Goal: Transaction & Acquisition: Purchase product/service

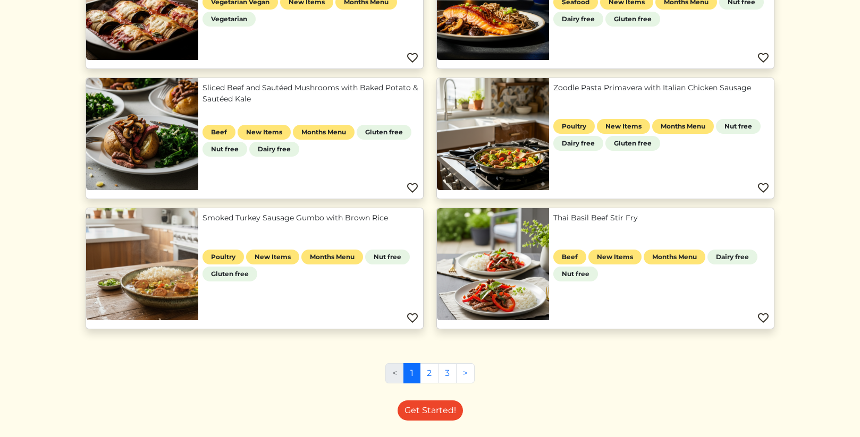
scroll to position [488, 0]
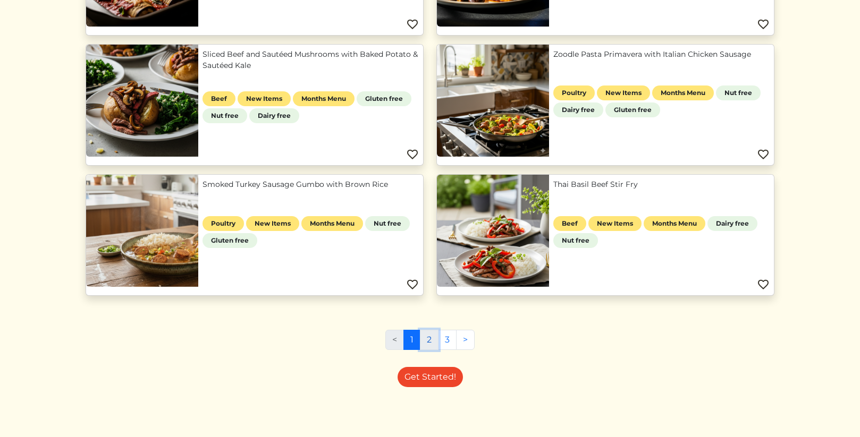
click at [428, 345] on link "2" at bounding box center [429, 340] width 19 height 20
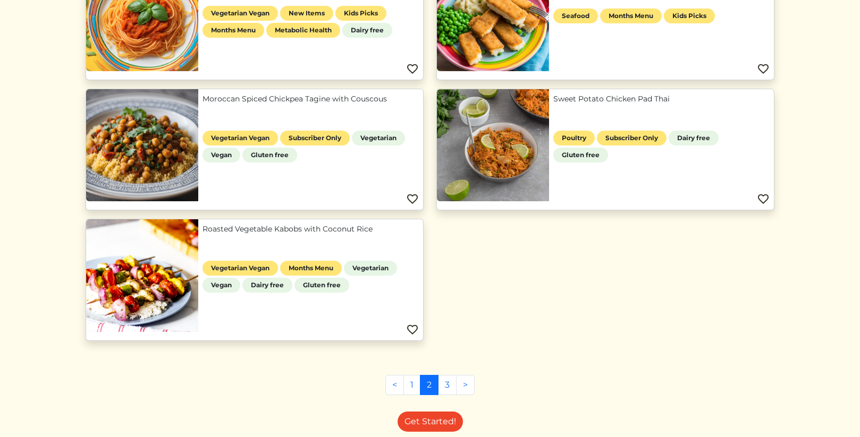
scroll to position [980, 0]
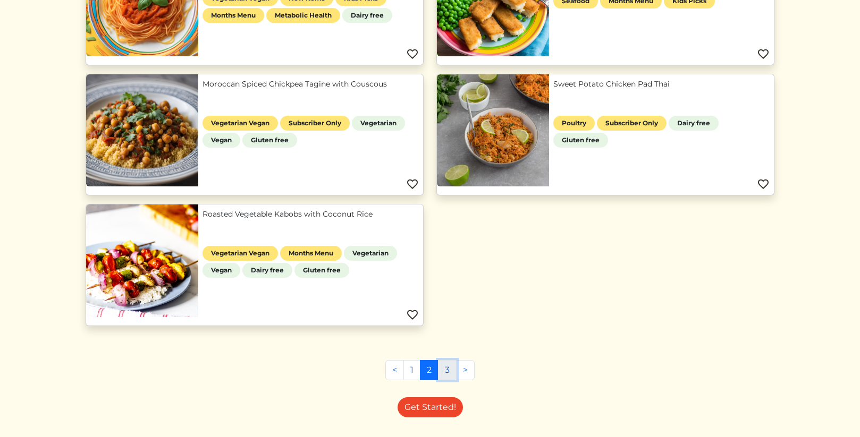
click at [452, 369] on link "3" at bounding box center [447, 370] width 19 height 20
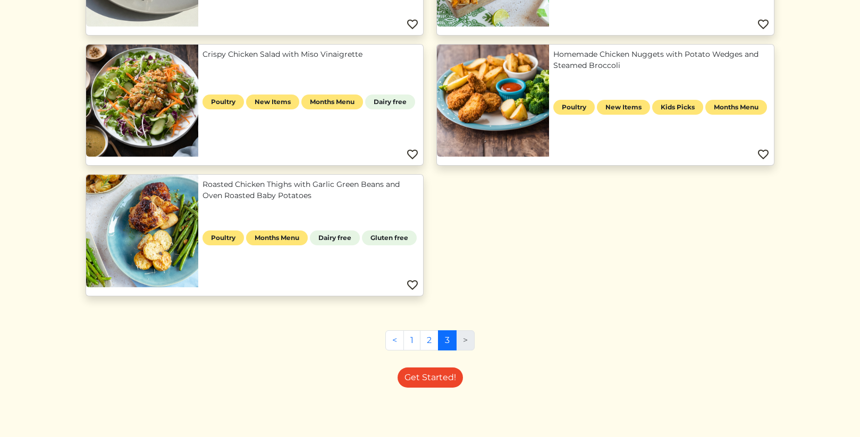
scroll to position [619, 0]
click at [415, 345] on link "1" at bounding box center [411, 341] width 17 height 20
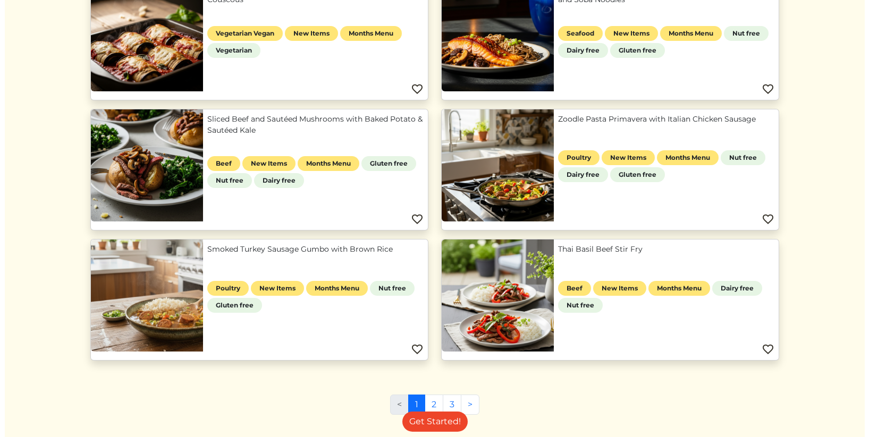
scroll to position [298, 0]
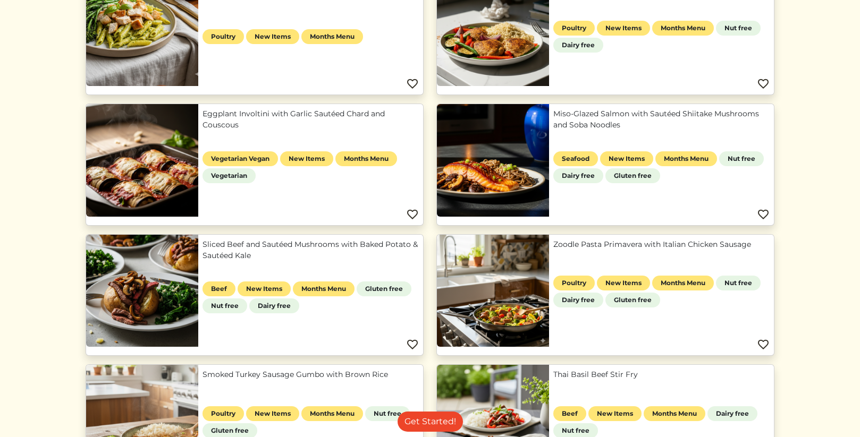
click at [589, 110] on link "Miso-Glazed Salmon with Sautéed Shiitake Mushrooms and Soba Noodles" at bounding box center [661, 119] width 216 height 22
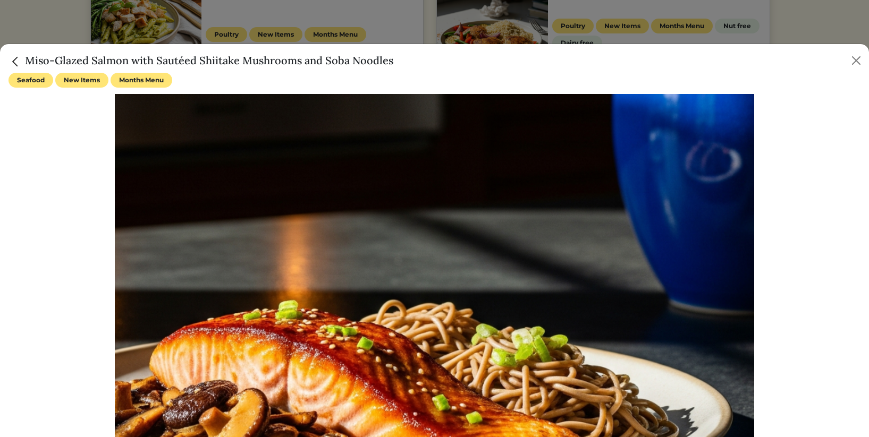
click at [60, 63] on h5 "Miso-Glazed Salmon with Sautéed Shiitake Mushrooms and Soba Noodles" at bounding box center [201, 61] width 385 height 16
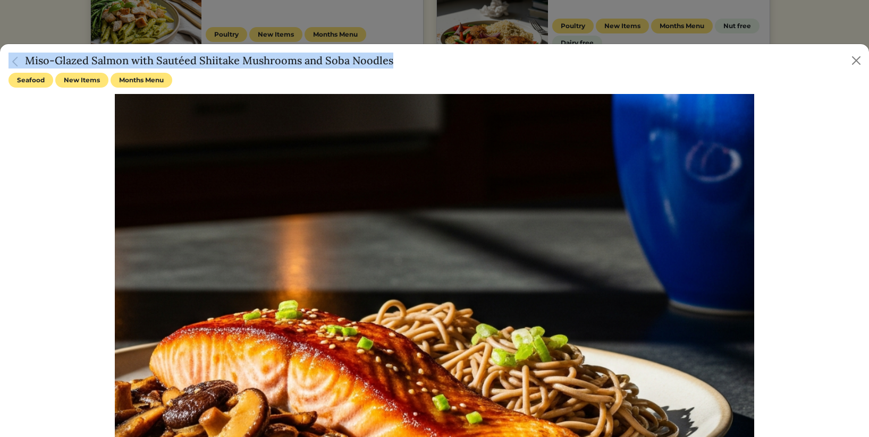
click at [48, 58] on h5 "Miso-Glazed Salmon with Sautéed Shiitake Mushrooms and Soba Noodles" at bounding box center [201, 61] width 385 height 16
drag, startPoint x: 26, startPoint y: 62, endPoint x: 433, endPoint y: 57, distance: 407.7
click at [433, 57] on div "Miso-Glazed Salmon with Sautéed Shiitake Mushrooms and Soba Noodles" at bounding box center [434, 58] width 869 height 29
copy h5 "Miso-Glazed Salmon with Sautéed Shiitake Mushrooms and Soba Noodles"
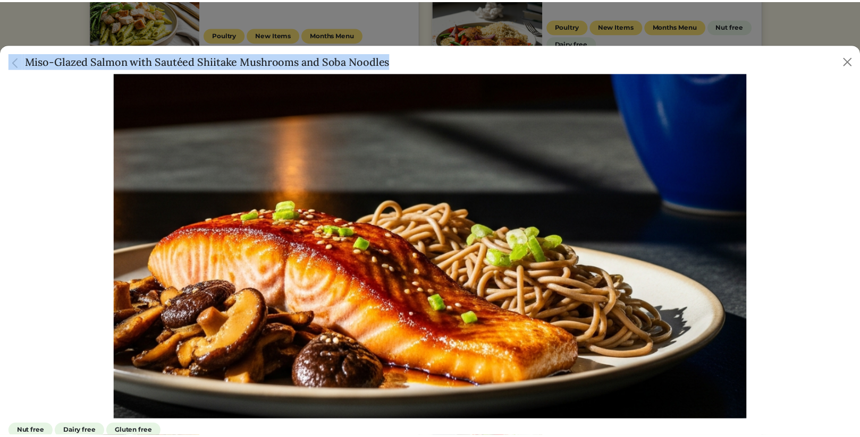
scroll to position [100, 0]
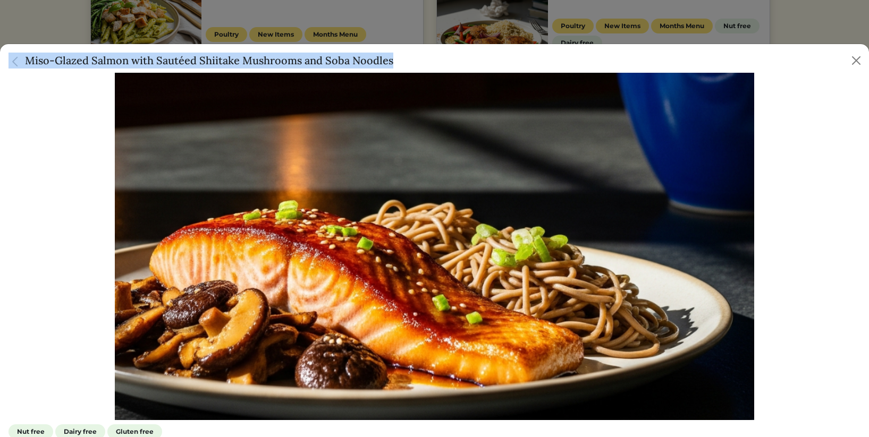
click at [19, 58] on img "Close" at bounding box center [16, 62] width 14 height 14
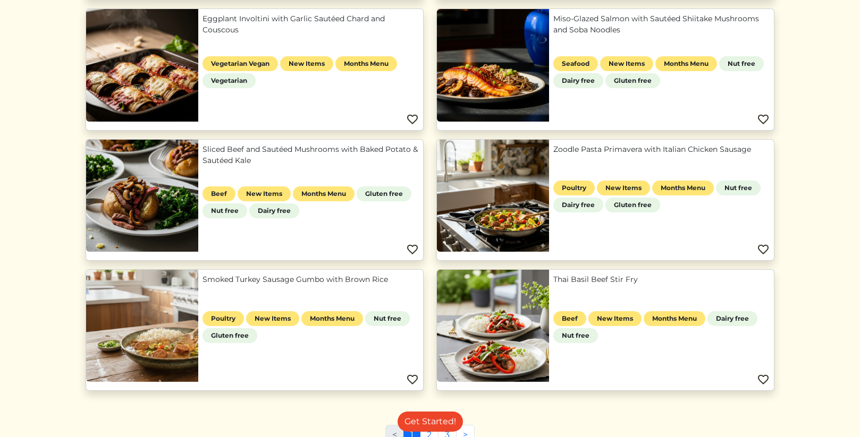
scroll to position [0, 0]
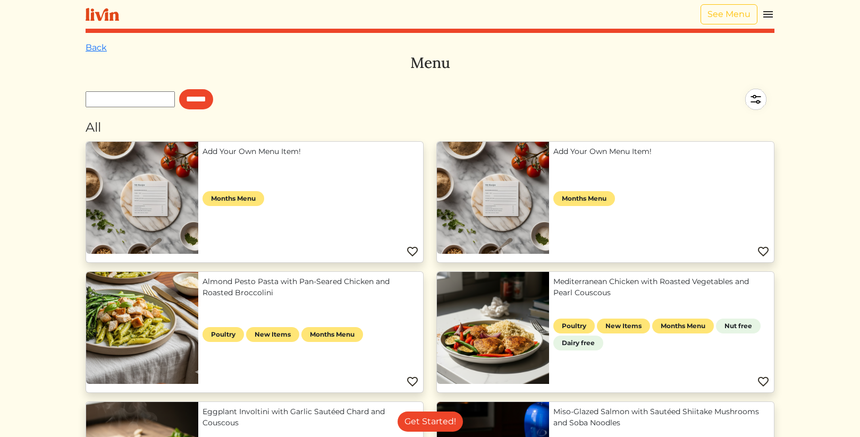
click at [593, 415] on div "Get Started!" at bounding box center [430, 422] width 689 height 20
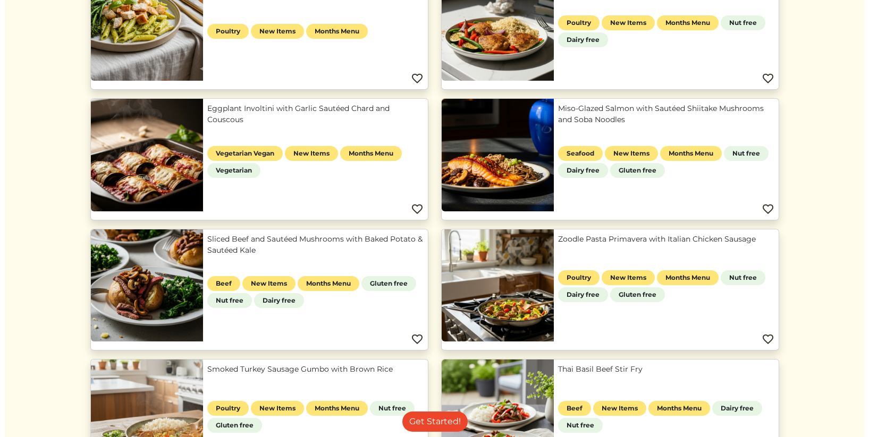
scroll to position [289, 0]
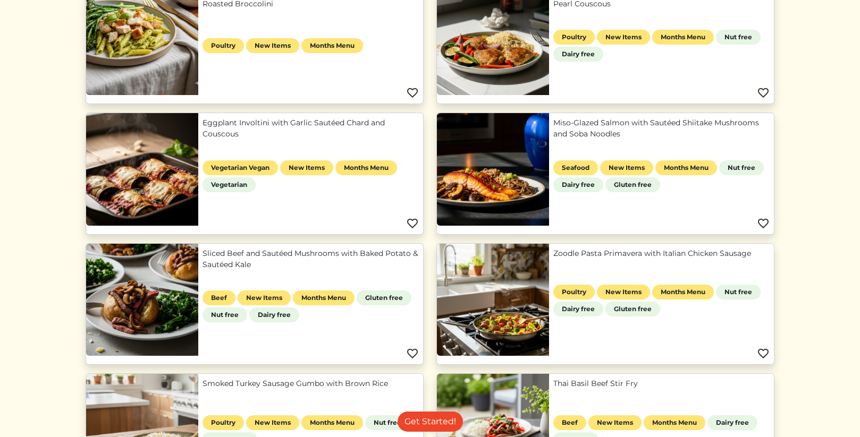
click at [584, 129] on link "Miso-Glazed Salmon with Sautéed Shiitake Mushrooms and Soba Noodles" at bounding box center [661, 128] width 216 height 22
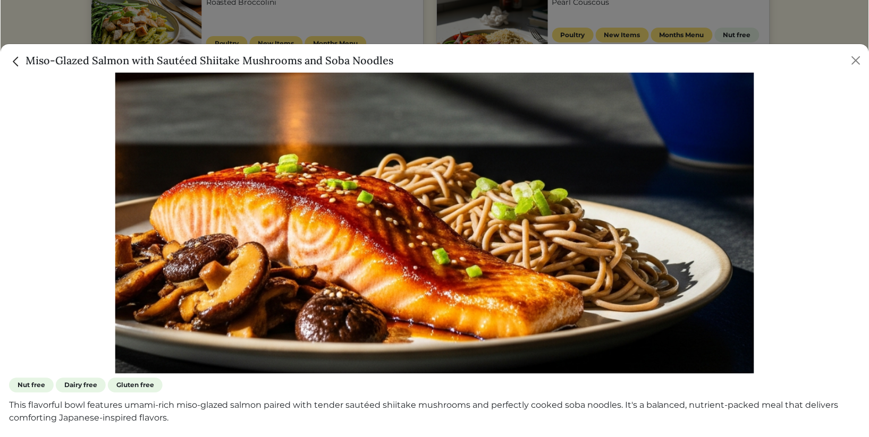
scroll to position [146, 0]
